Goal: Use online tool/utility: Utilize a website feature to perform a specific function

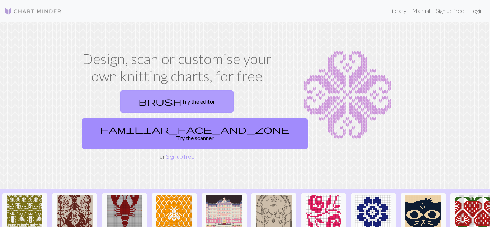
click at [149, 105] on link "brush Try the editor" at bounding box center [176, 101] width 113 height 22
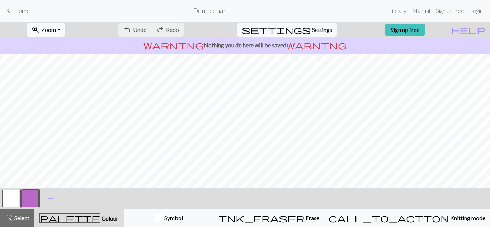
click at [166, 31] on div "undo Undo Undo redo Redo Redo" at bounding box center [151, 30] width 76 height 17
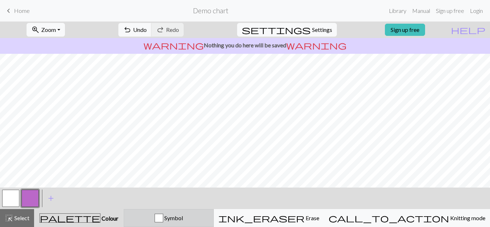
click at [163, 219] on div "button" at bounding box center [159, 218] width 9 height 9
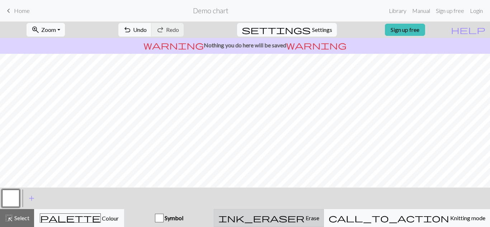
click at [305, 219] on span "ink_eraser" at bounding box center [261, 218] width 86 height 10
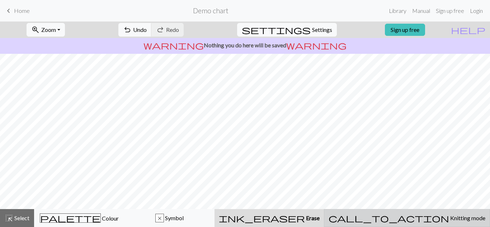
click at [449, 220] on span "Knitting mode" at bounding box center [467, 218] width 36 height 7
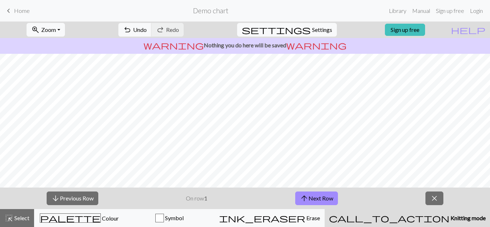
click at [417, 218] on span "call_to_action" at bounding box center [389, 218] width 121 height 10
